Goal: Task Accomplishment & Management: Use online tool/utility

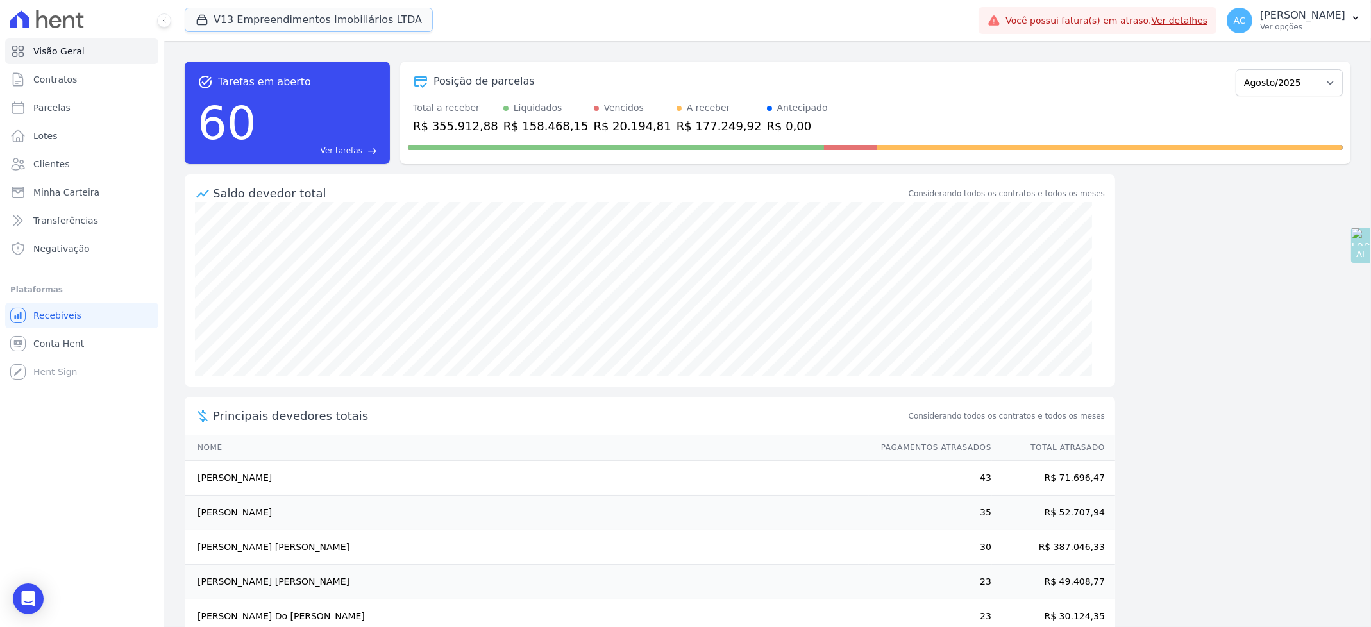
click at [243, 13] on button "V13 Empreendimentos Imobiliários LTDA" at bounding box center [309, 20] width 248 height 24
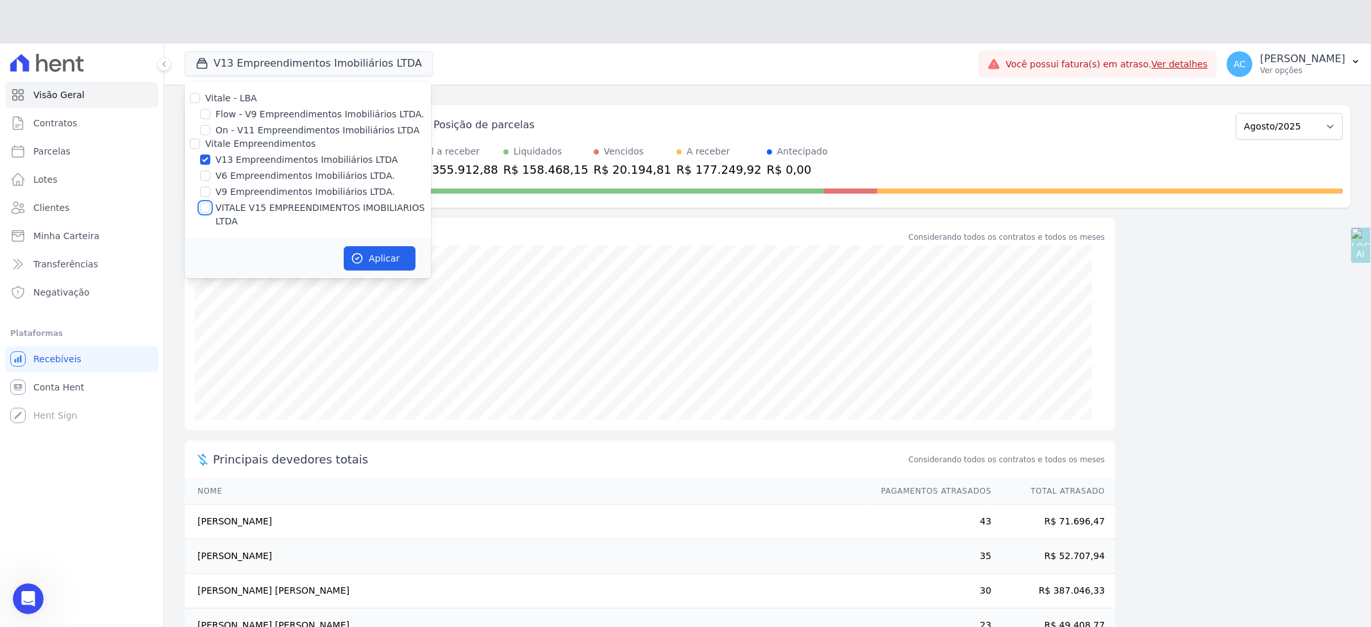
click at [204, 159] on div "Vitale - LBA Flow - V9 Empreendimentos Imobiliários LTDA. On - V11 Empreendimen…" at bounding box center [308, 159] width 246 height 157
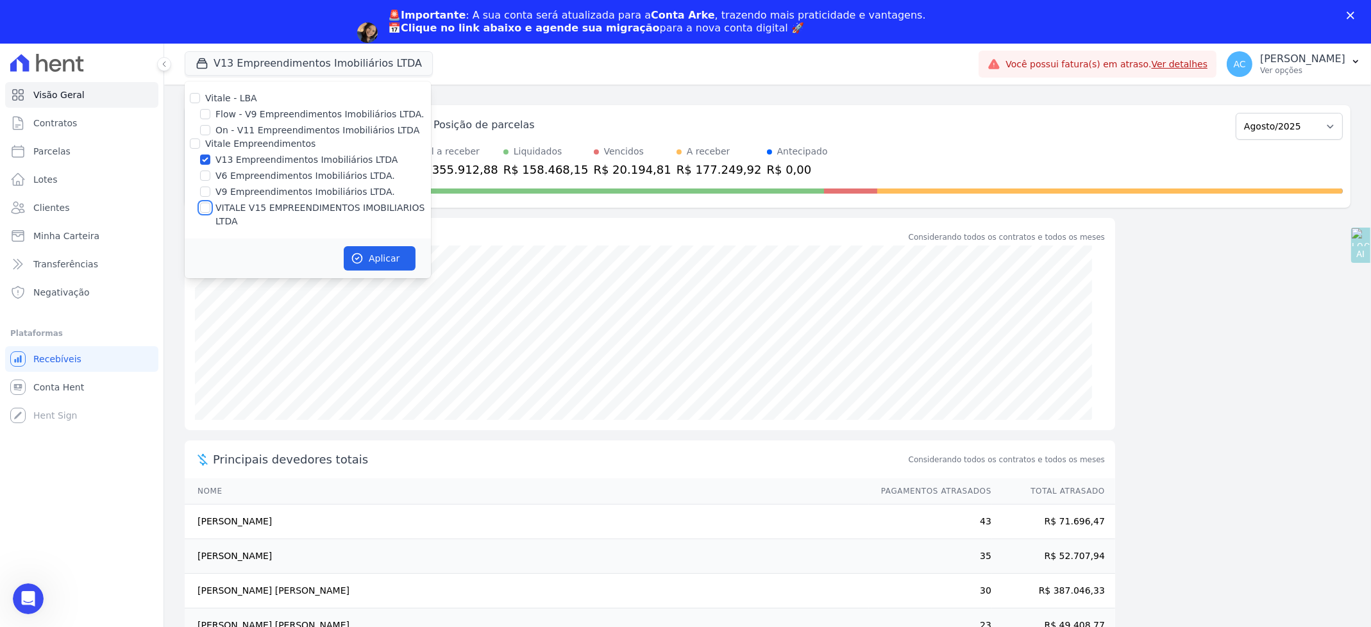
click at [204, 211] on input "VITALE V15 EMPREENDIMENTOS IMOBILIARIOS LTDA" at bounding box center [205, 208] width 10 height 10
checkbox input "true"
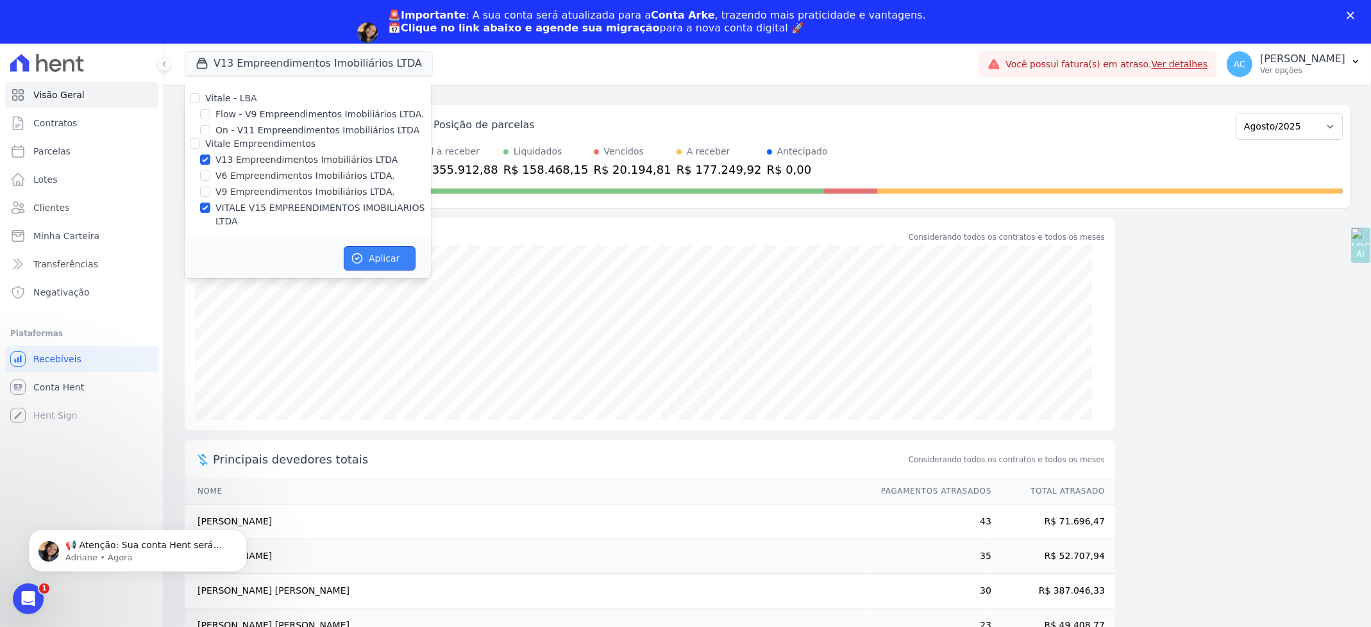
click at [368, 248] on button "Aplicar" at bounding box center [380, 258] width 72 height 24
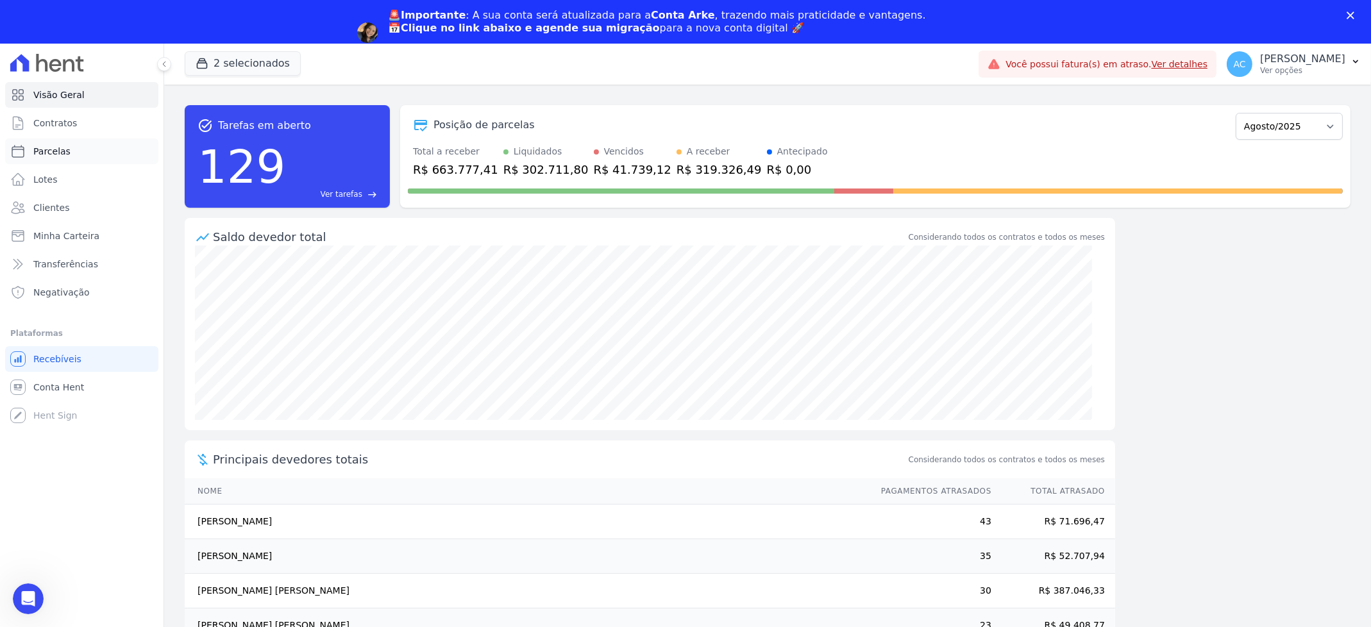
click at [52, 153] on span "Parcelas" at bounding box center [51, 151] width 37 height 13
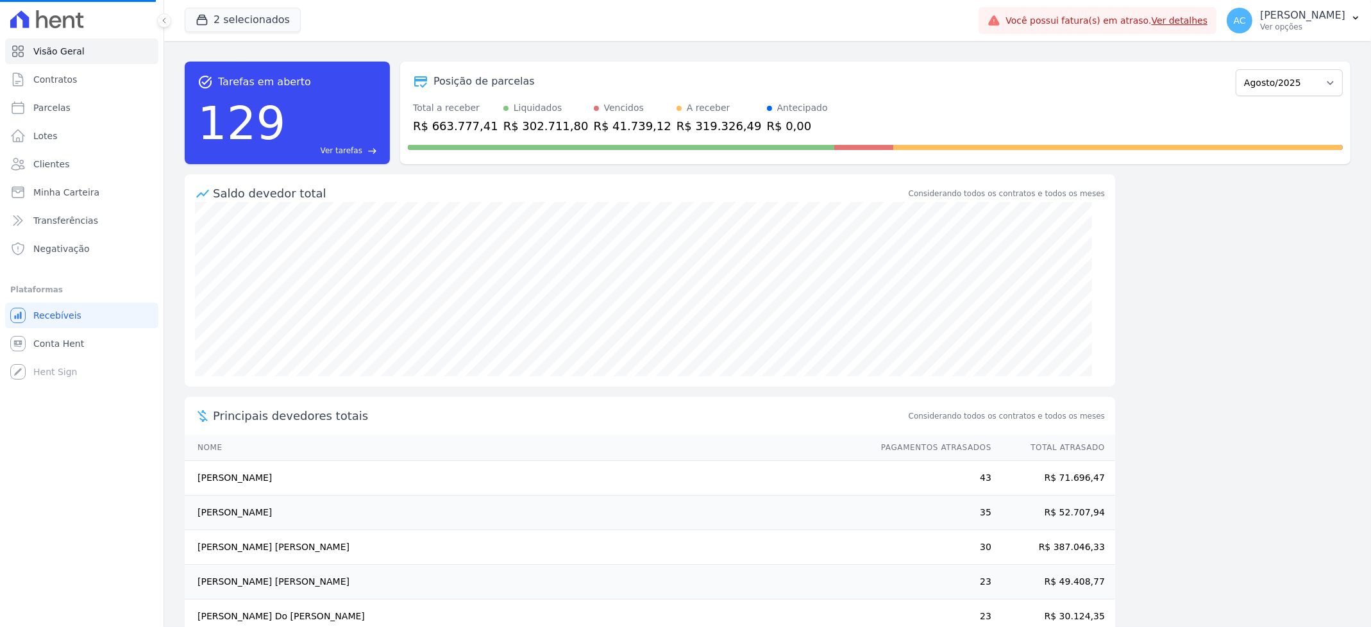
select select
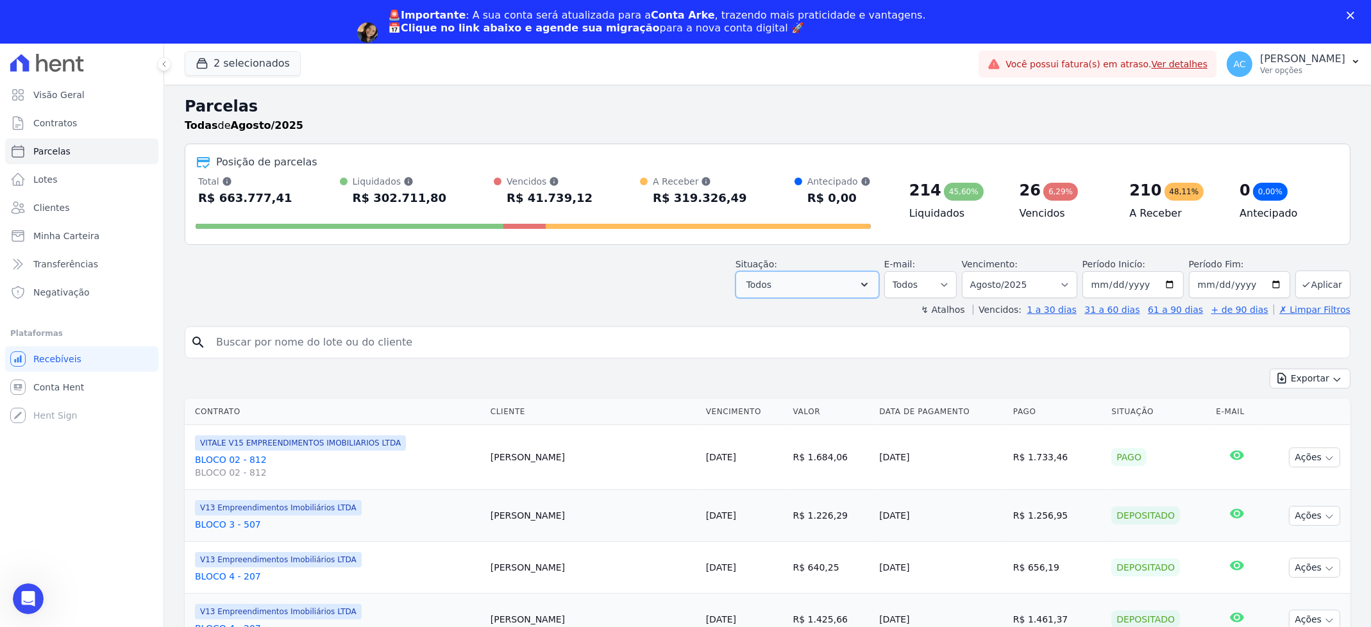
click at [830, 283] on button "Todos" at bounding box center [808, 284] width 144 height 27
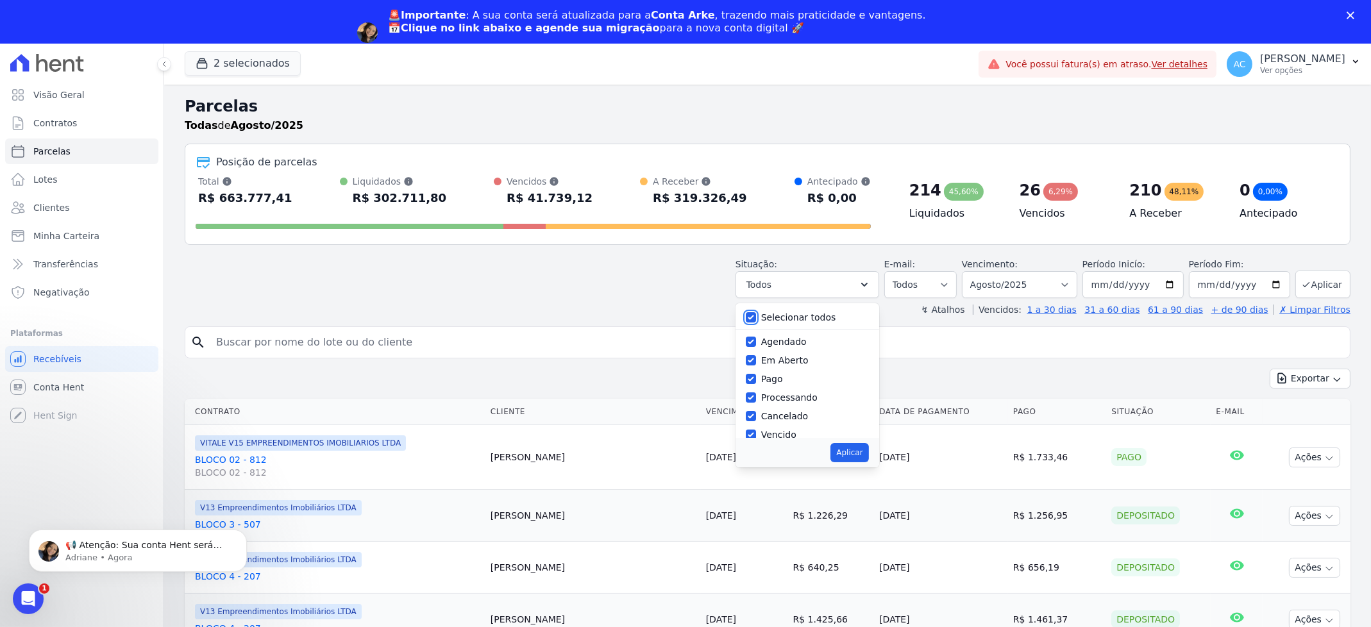
click at [756, 316] on input "Selecionar todos" at bounding box center [751, 317] width 10 height 10
checkbox input "false"
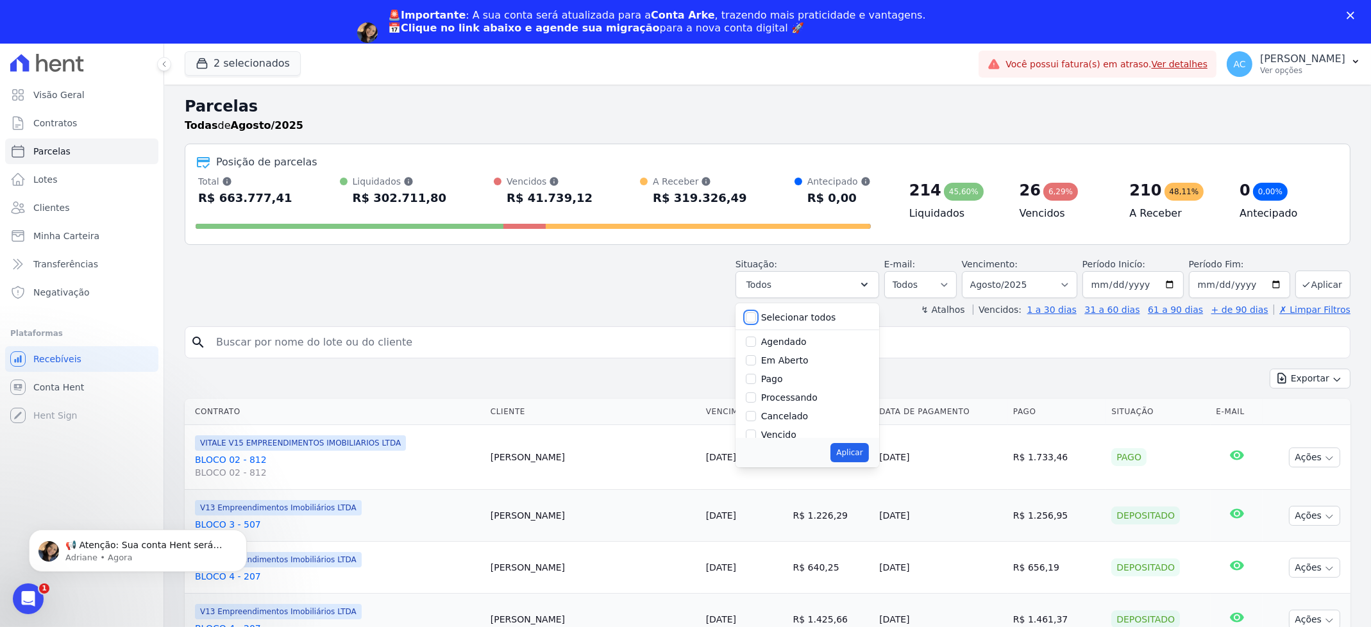
checkbox input "false"
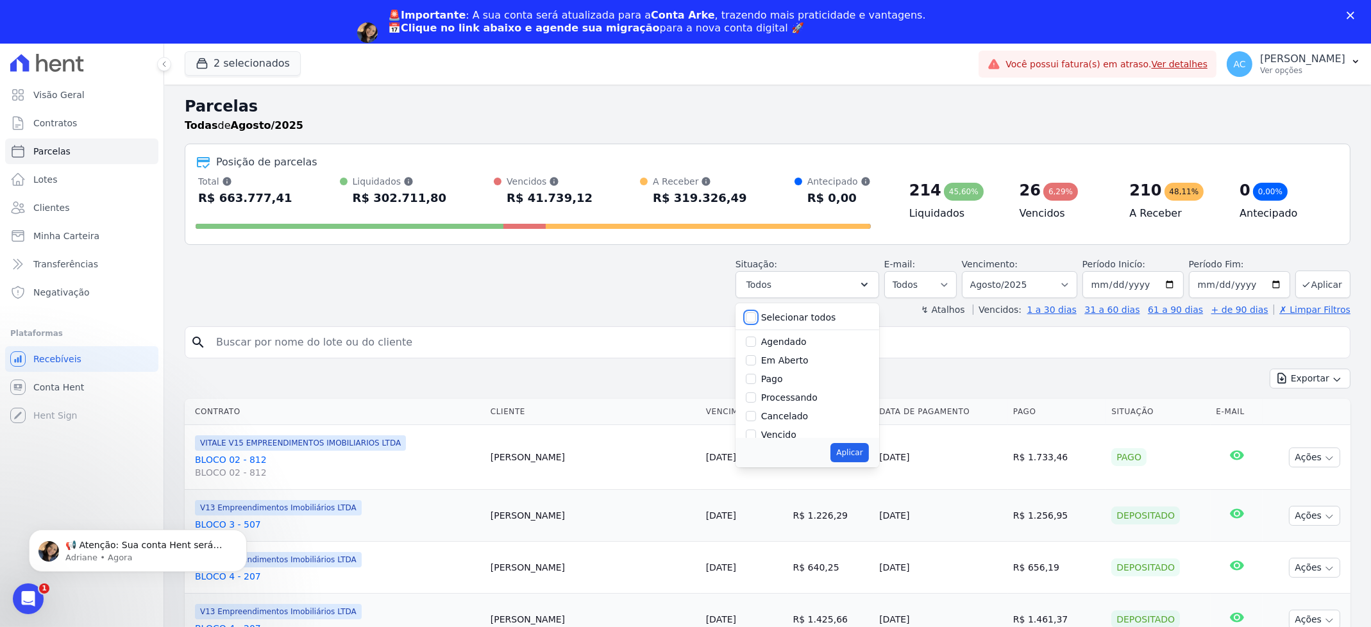
checkbox input "false"
click at [756, 384] on div at bounding box center [751, 379] width 10 height 13
click at [756, 377] on input "Pago" at bounding box center [751, 379] width 10 height 10
checkbox input "true"
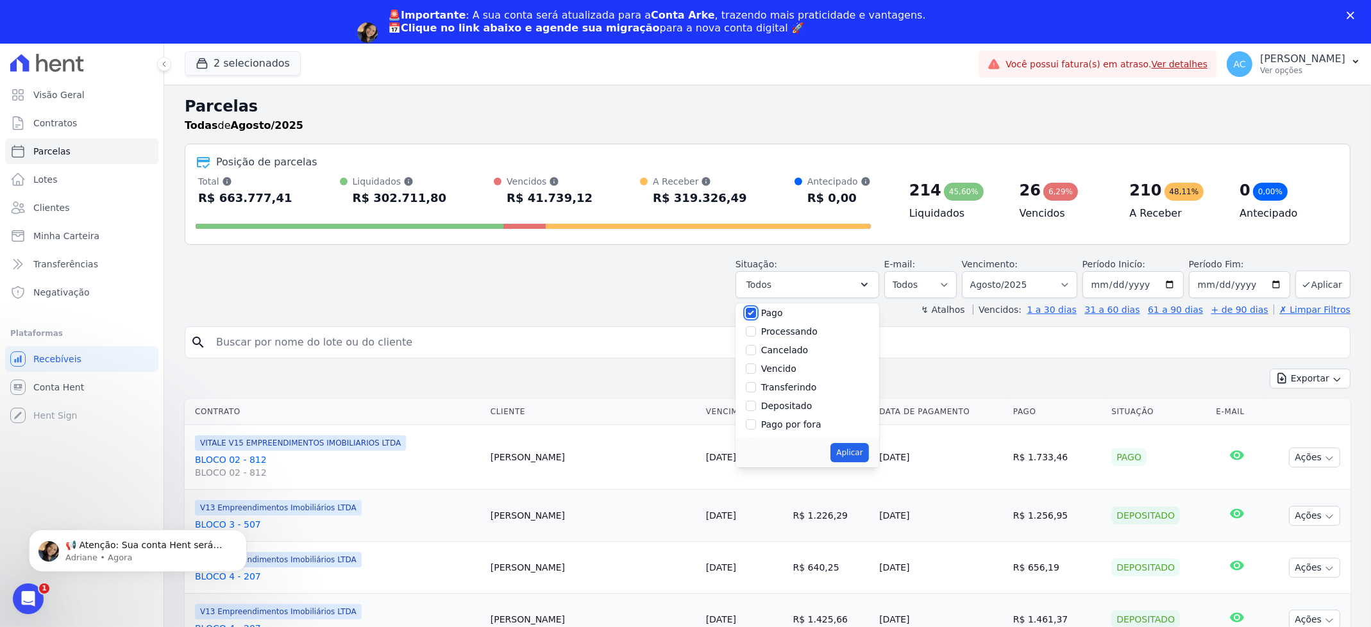
scroll to position [85, 0]
click at [756, 387] on input "Depositado" at bounding box center [751, 387] width 10 height 10
checkbox input "true"
click at [756, 363] on input "Transferindo" at bounding box center [751, 368] width 10 height 10
checkbox input "true"
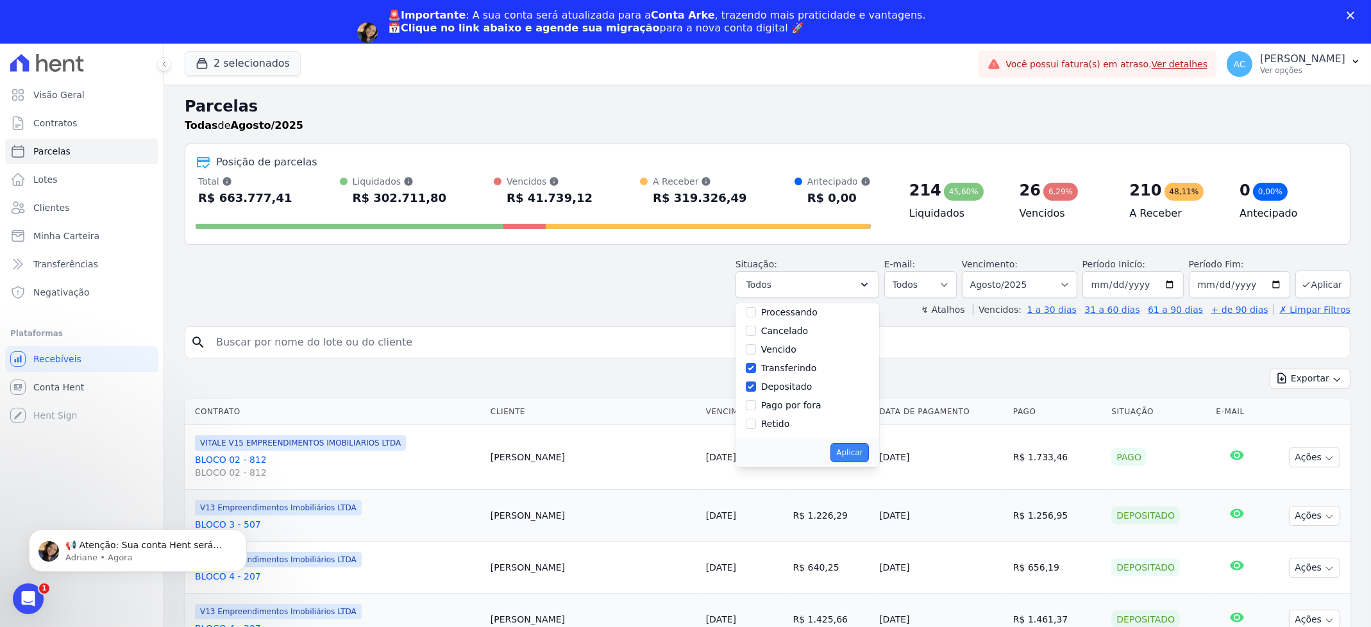
click at [867, 455] on button "Aplicar" at bounding box center [850, 452] width 38 height 19
select select "paid"
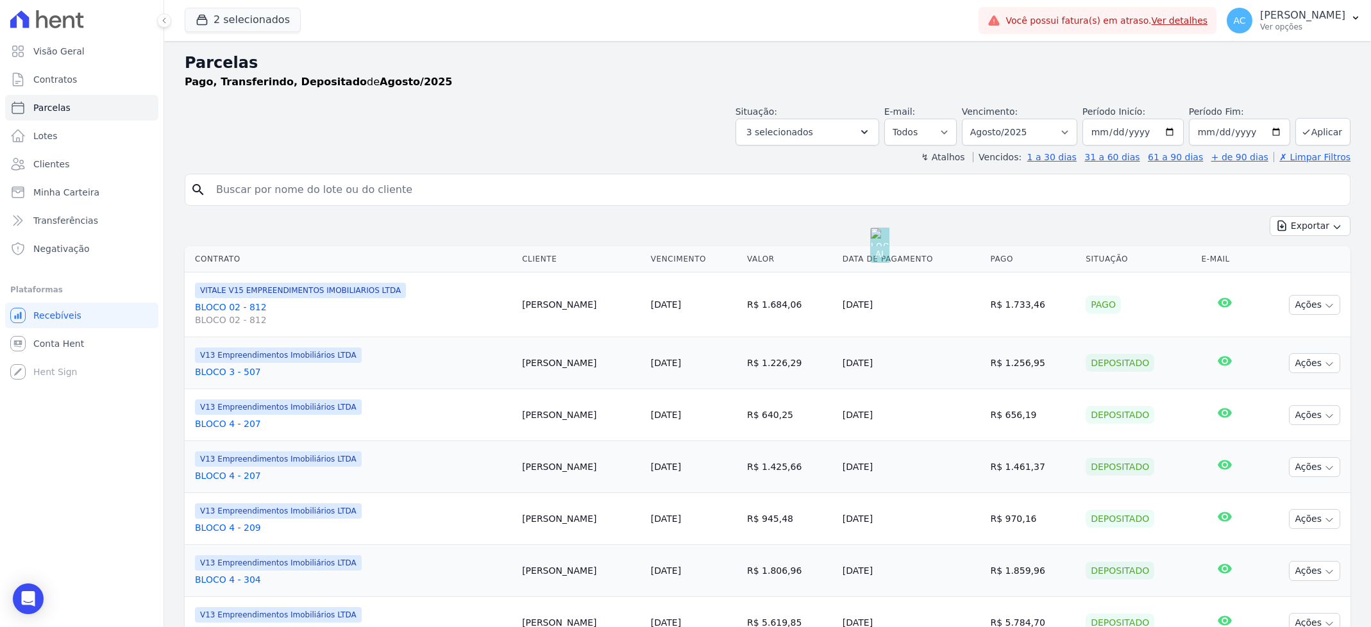
select select
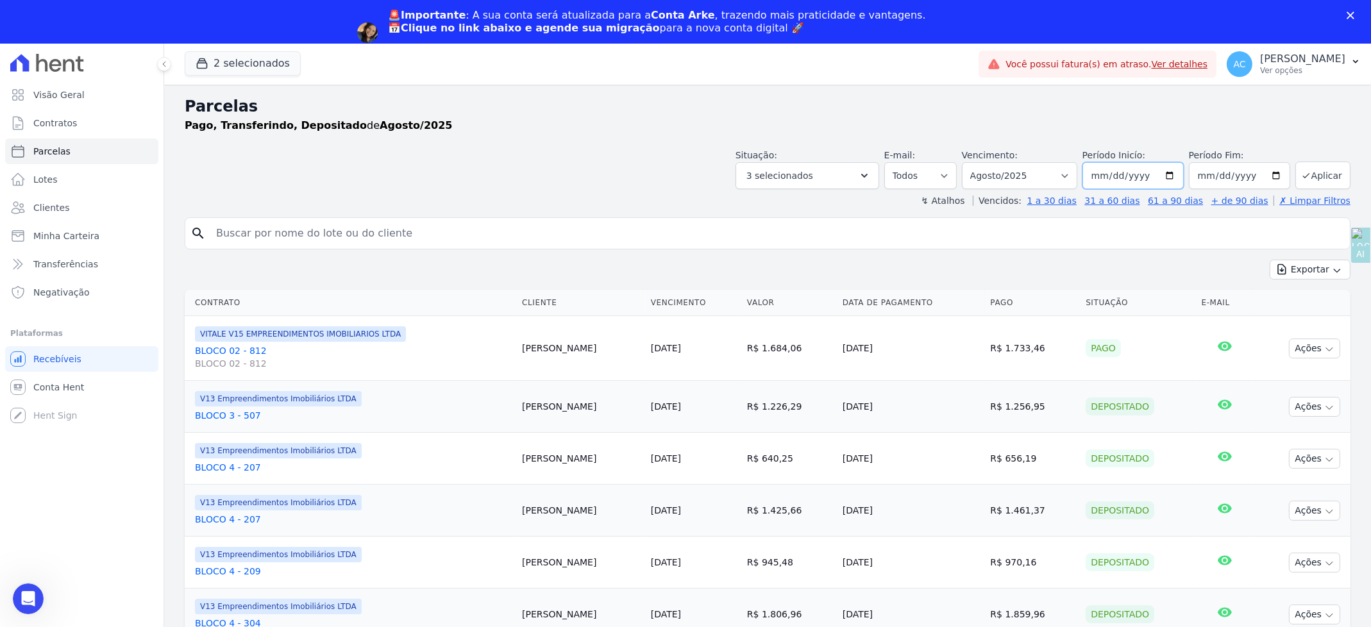
click at [1095, 179] on input "2025-08-01" at bounding box center [1133, 175] width 101 height 27
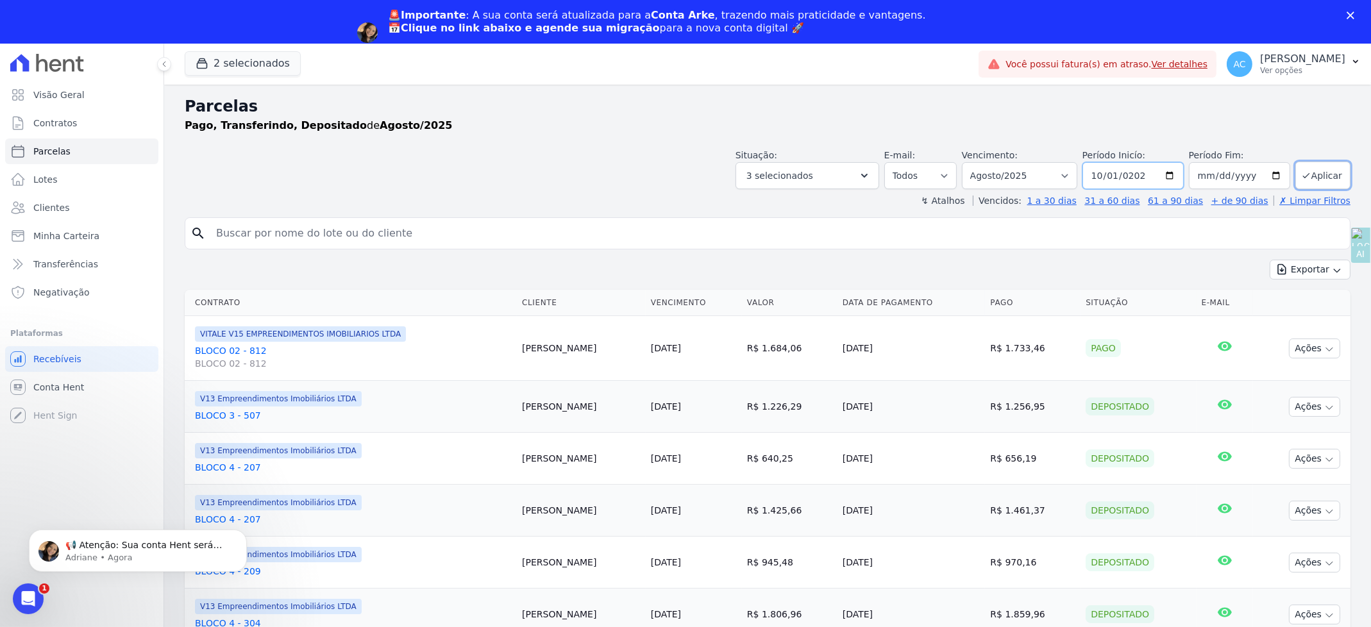
type input "[DATE]"
click at [1316, 176] on button "Aplicar" at bounding box center [1323, 176] width 55 height 28
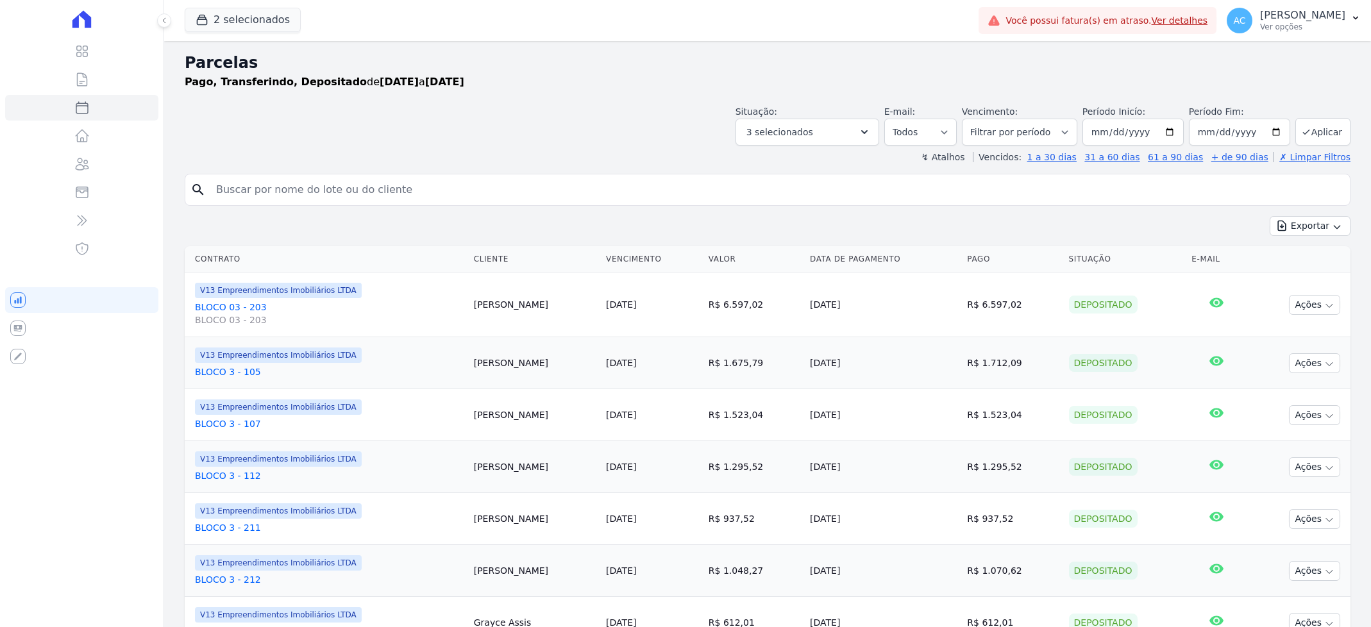
select select
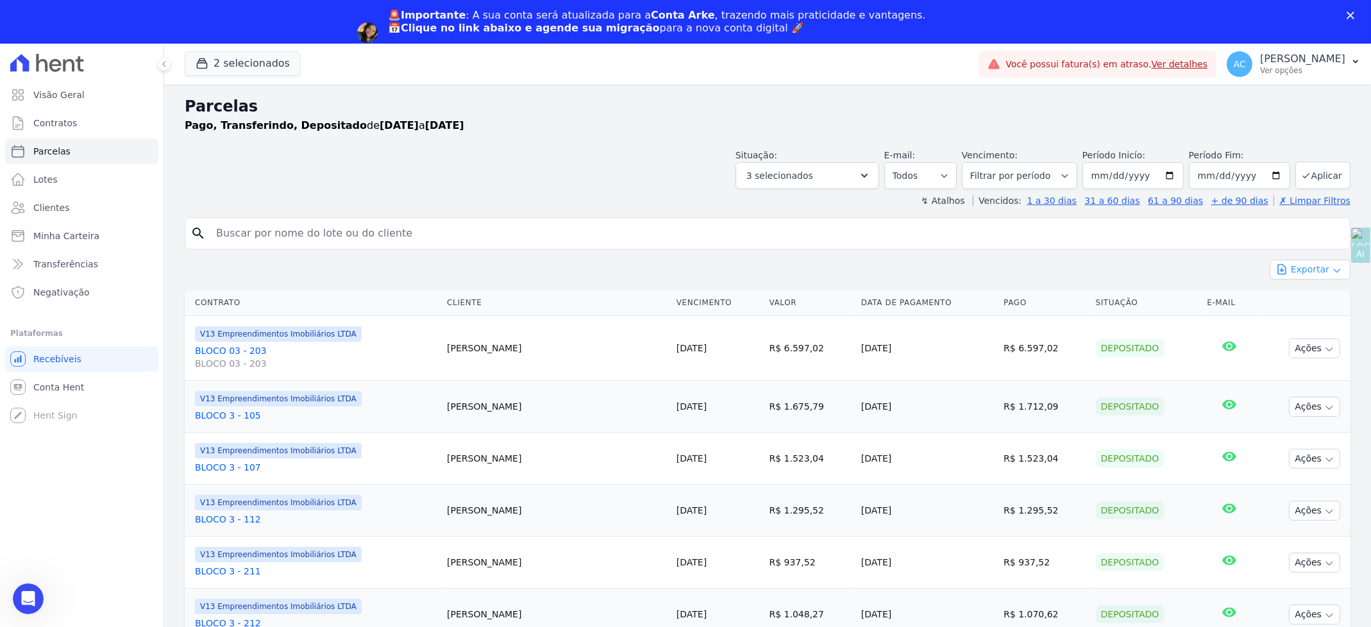
click at [1300, 267] on button "Exportar" at bounding box center [1310, 270] width 81 height 20
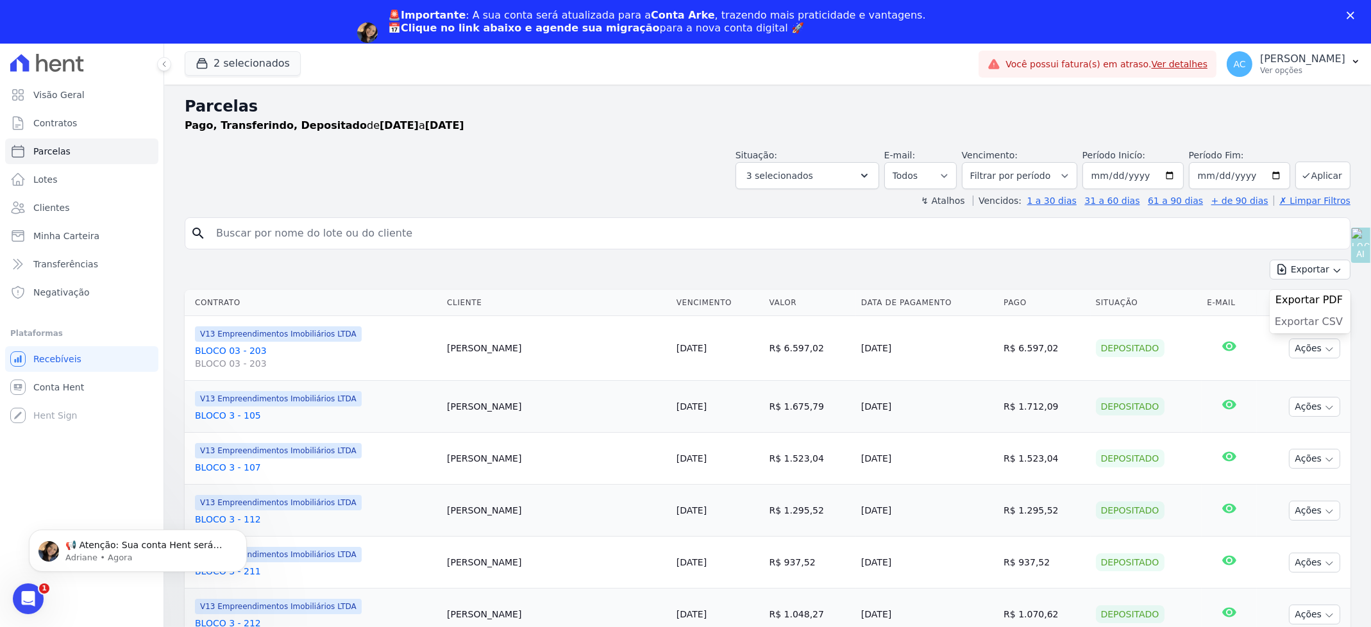
click at [1293, 324] on span "Exportar CSV" at bounding box center [1309, 322] width 68 height 13
